Goal: Task Accomplishment & Management: Manage account settings

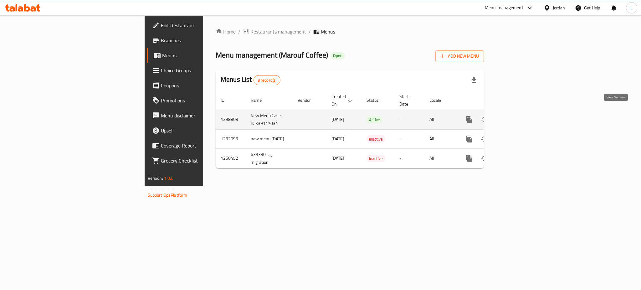
click at [518, 116] on icon "enhanced table" at bounding box center [514, 120] width 8 height 8
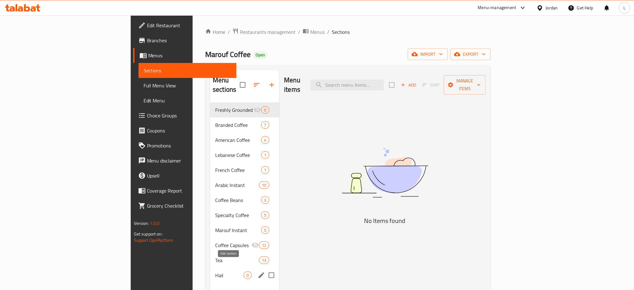
click at [258, 271] on icon "edit" at bounding box center [262, 275] width 8 height 8
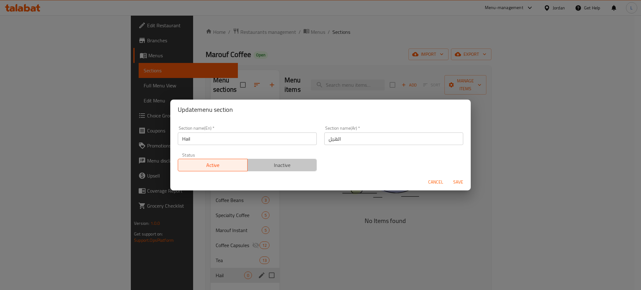
click at [282, 162] on span "Inactive" at bounding box center [282, 165] width 64 height 9
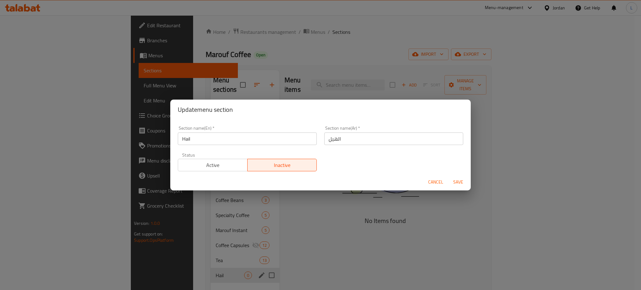
click at [453, 180] on span "Save" at bounding box center [458, 182] width 15 height 8
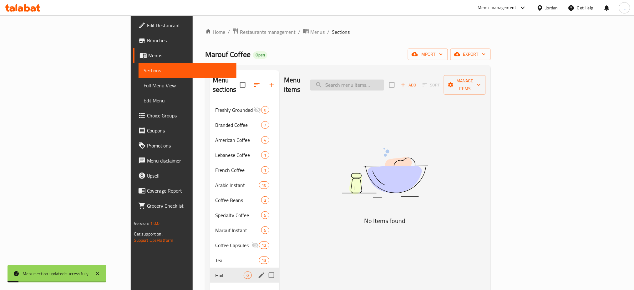
click at [384, 84] on input "search" at bounding box center [347, 85] width 74 height 11
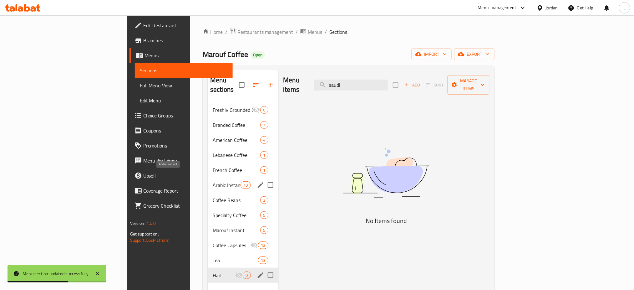
type input "saudi"
click at [213, 181] on span "Arabic Instant" at bounding box center [227, 185] width 28 height 8
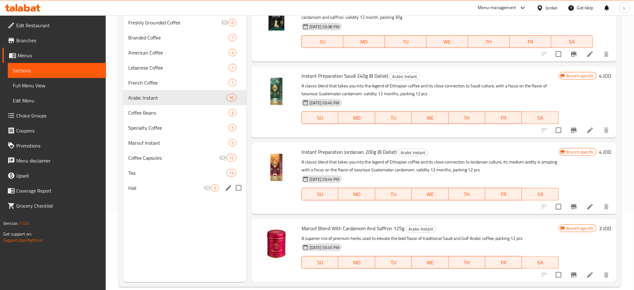
scroll to position [83, 0]
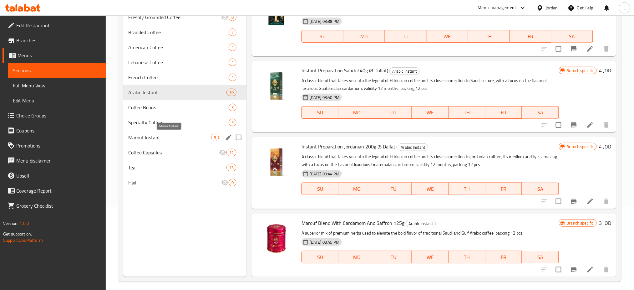
click at [172, 136] on span "Marouf Instant" at bounding box center [169, 138] width 83 height 8
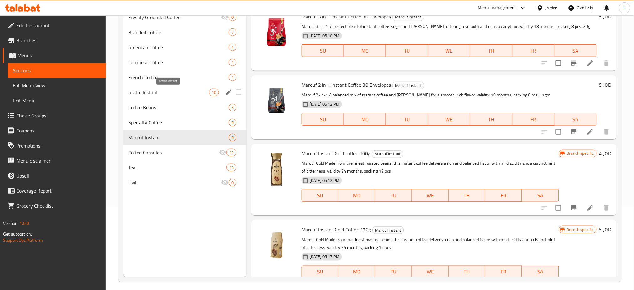
click at [161, 95] on span "Arabic Instant" at bounding box center [168, 93] width 81 height 8
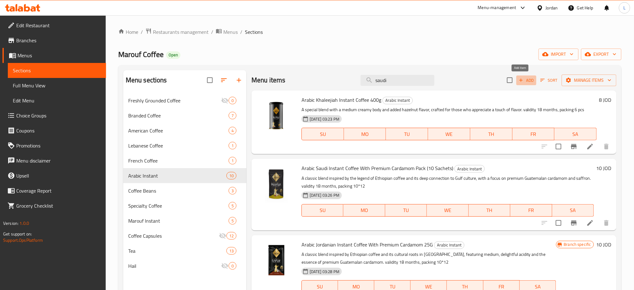
click at [522, 81] on span "Add" at bounding box center [526, 80] width 17 height 7
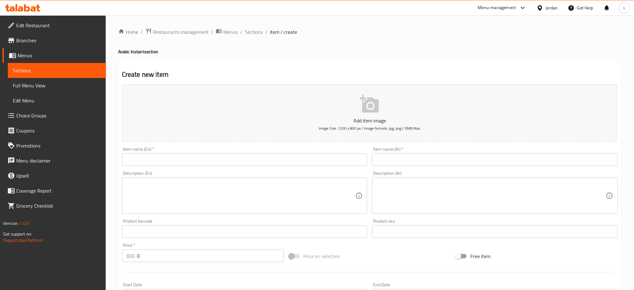
click at [257, 162] on input "text" at bounding box center [245, 159] width 246 height 13
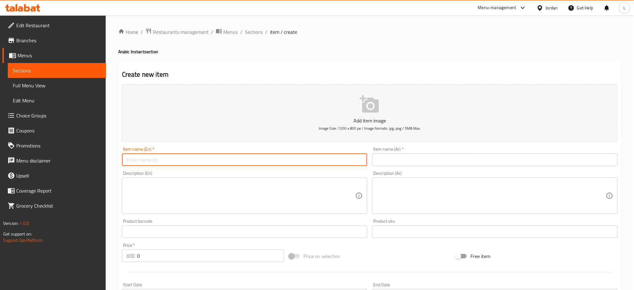
type input "A"
type input "Saudi Coffee"
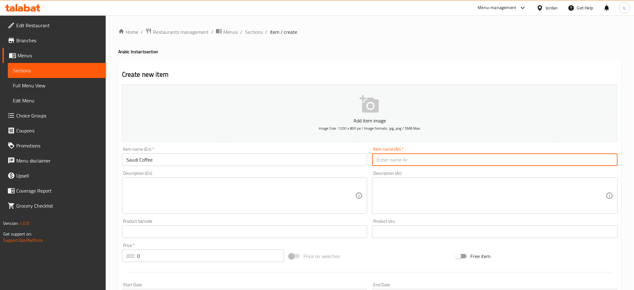
click at [407, 157] on input "text" at bounding box center [495, 159] width 246 height 13
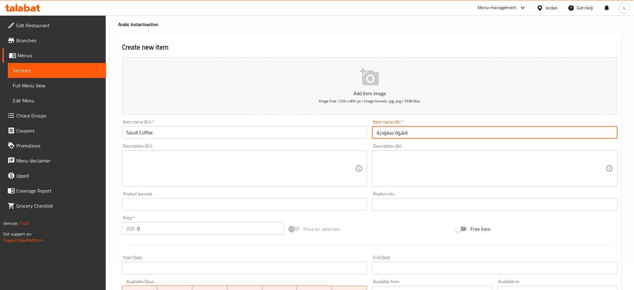
scroll to position [42, 0]
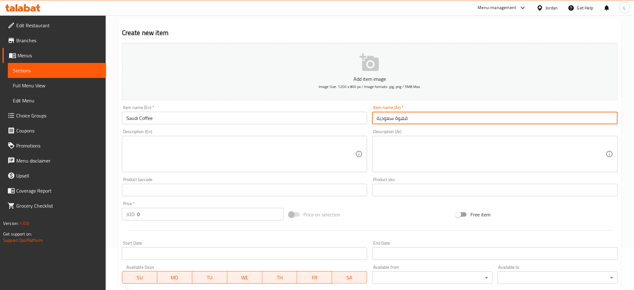
type input "قهوة سعودية"
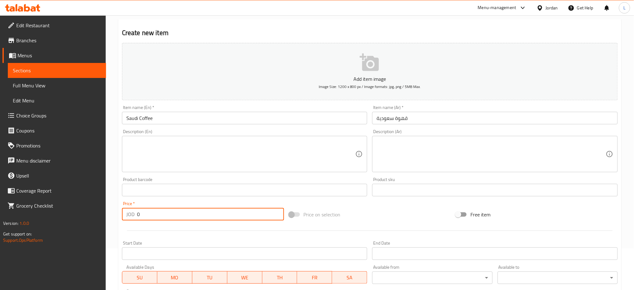
drag, startPoint x: 175, startPoint y: 215, endPoint x: 153, endPoint y: 215, distance: 21.3
click at [153, 215] on input "0" at bounding box center [210, 214] width 147 height 13
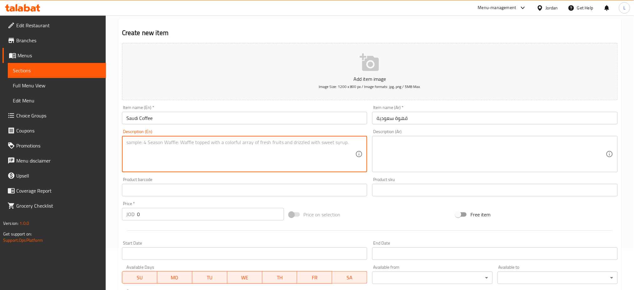
click at [189, 152] on textarea at bounding box center [240, 154] width 229 height 30
type textarea "250G"
click at [421, 152] on textarea at bounding box center [491, 154] width 229 height 30
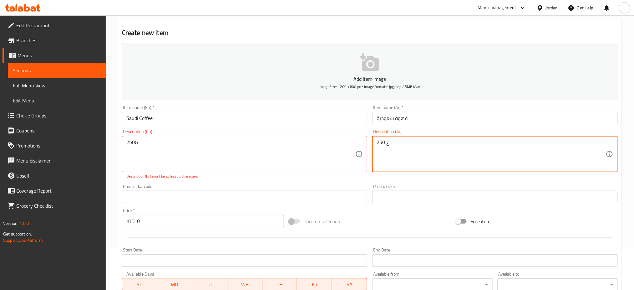
type textarea "250 غ"
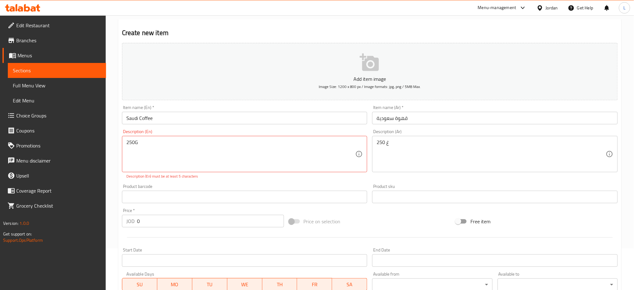
click at [216, 179] on div "Description (En) 250G Description (En) Description (En) must be at least 5 char…" at bounding box center [245, 154] width 251 height 55
type textarea "250 G"
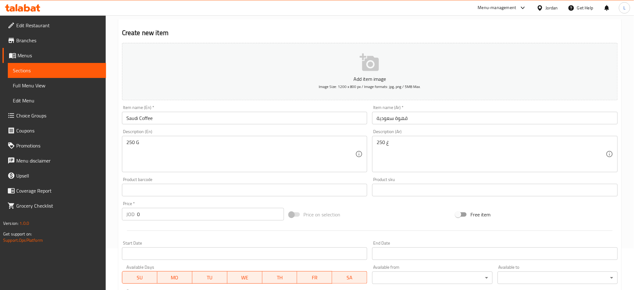
click at [221, 183] on div "Product barcode Product barcode" at bounding box center [245, 187] width 251 height 24
drag, startPoint x: 145, startPoint y: 212, endPoint x: 122, endPoint y: 210, distance: 22.3
click at [122, 210] on div "JOD 0 Price *" at bounding box center [203, 214] width 162 height 13
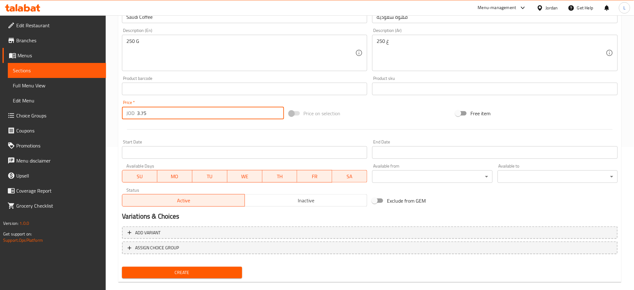
scroll to position [151, 0]
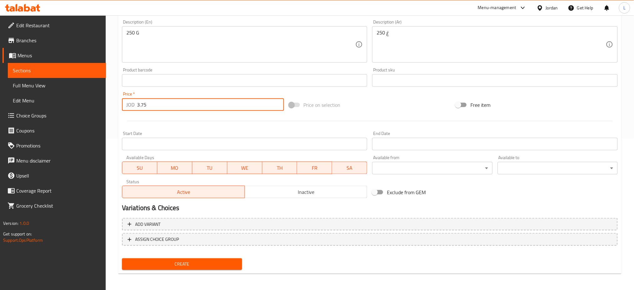
type input "3.75"
click at [174, 263] on span "Create" at bounding box center [182, 264] width 110 height 8
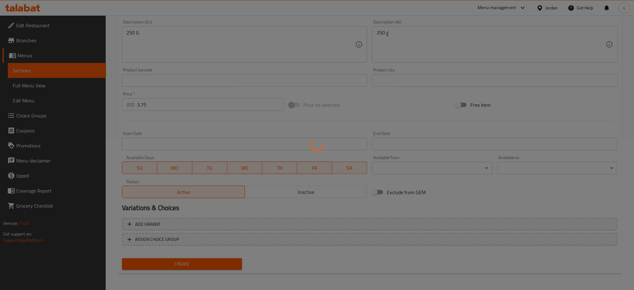
type input "0"
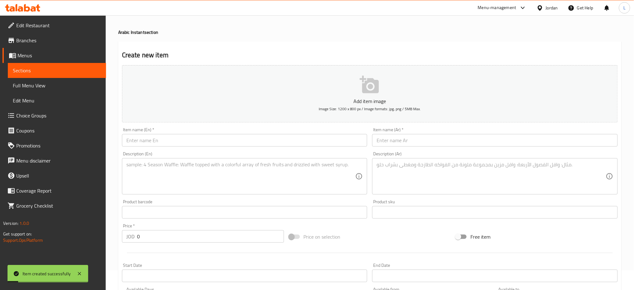
scroll to position [0, 0]
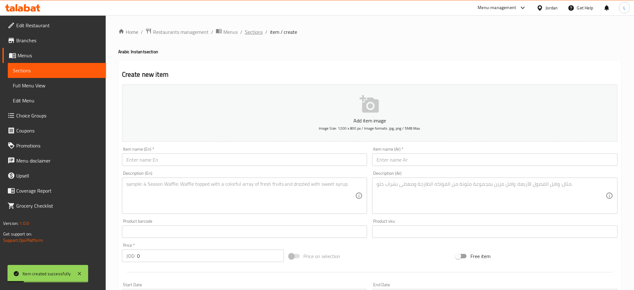
click at [254, 34] on span "Sections" at bounding box center [254, 32] width 18 height 8
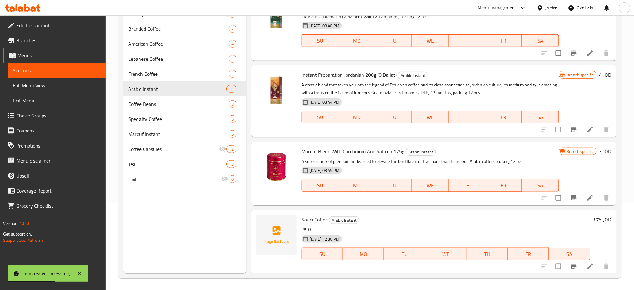
scroll to position [88, 0]
